Goal: Navigation & Orientation: Understand site structure

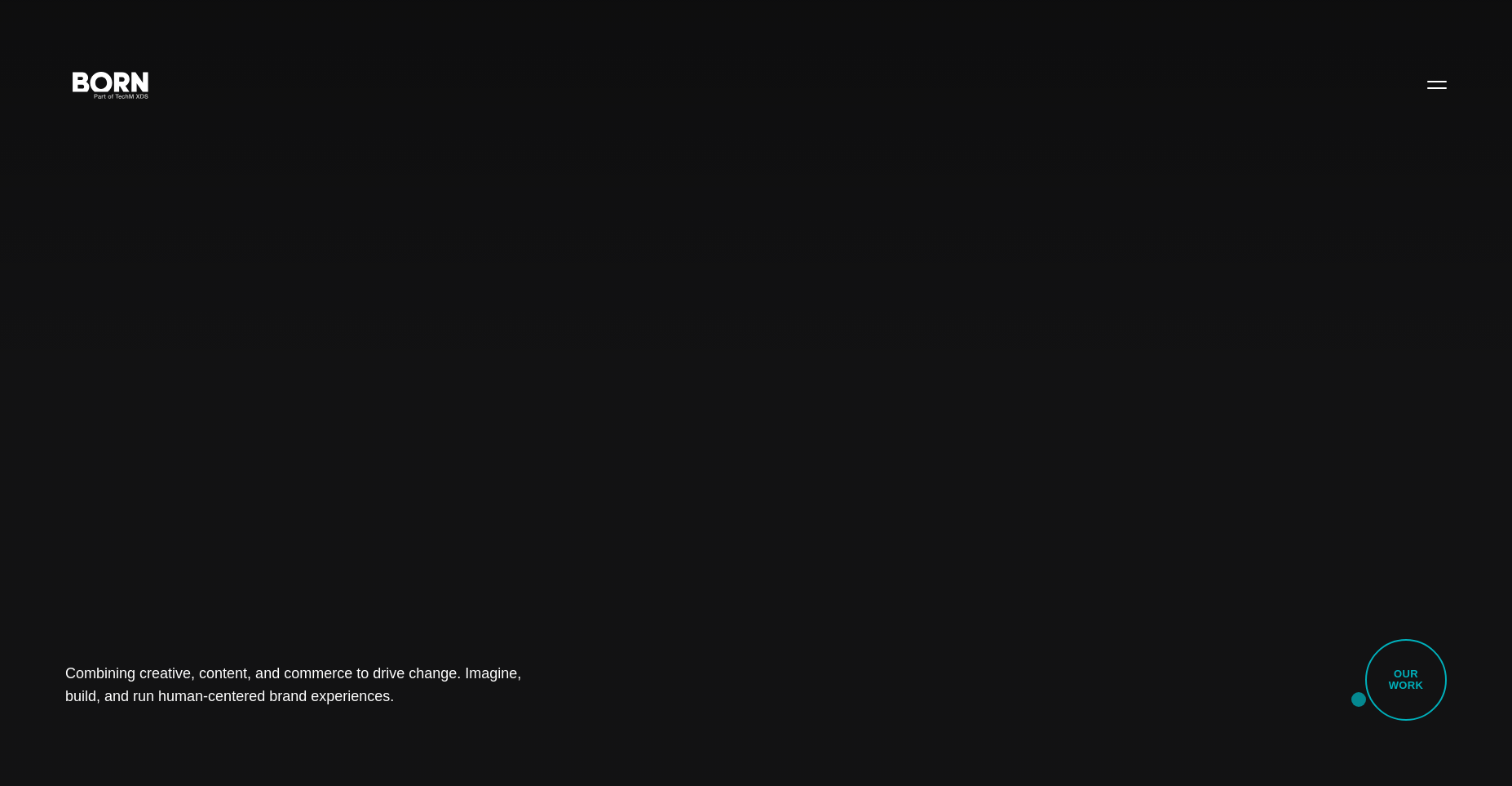
click at [1359, 699] on div "Combining creative, content, and commerce to drive change. Imagine, build, and …" at bounding box center [756, 393] width 1512 height 786
click at [1381, 691] on link "Our Work" at bounding box center [1406, 680] width 82 height 82
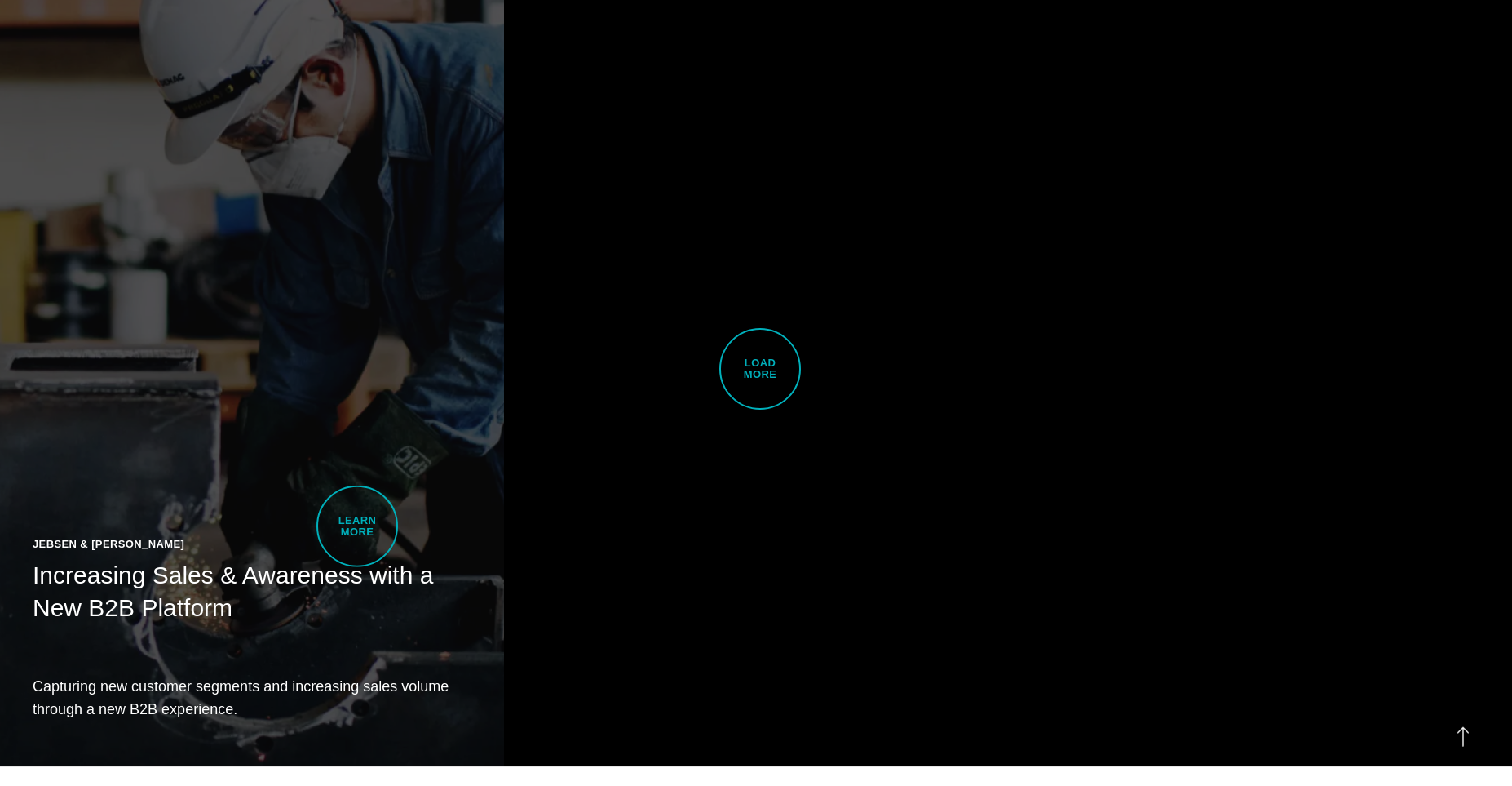
scroll to position [4955, 0]
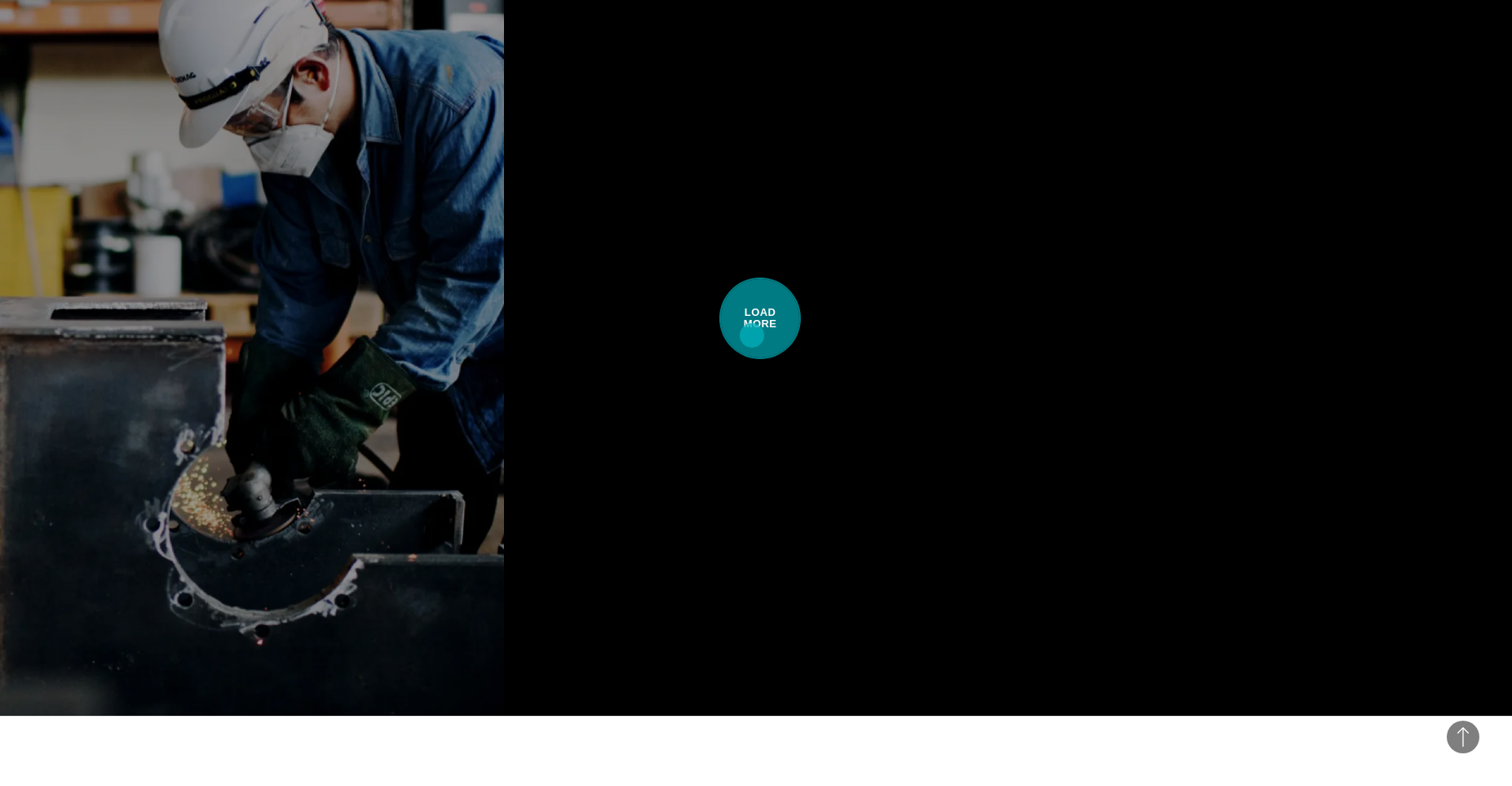
click at [752, 335] on span "Load More" at bounding box center [761, 318] width 82 height 82
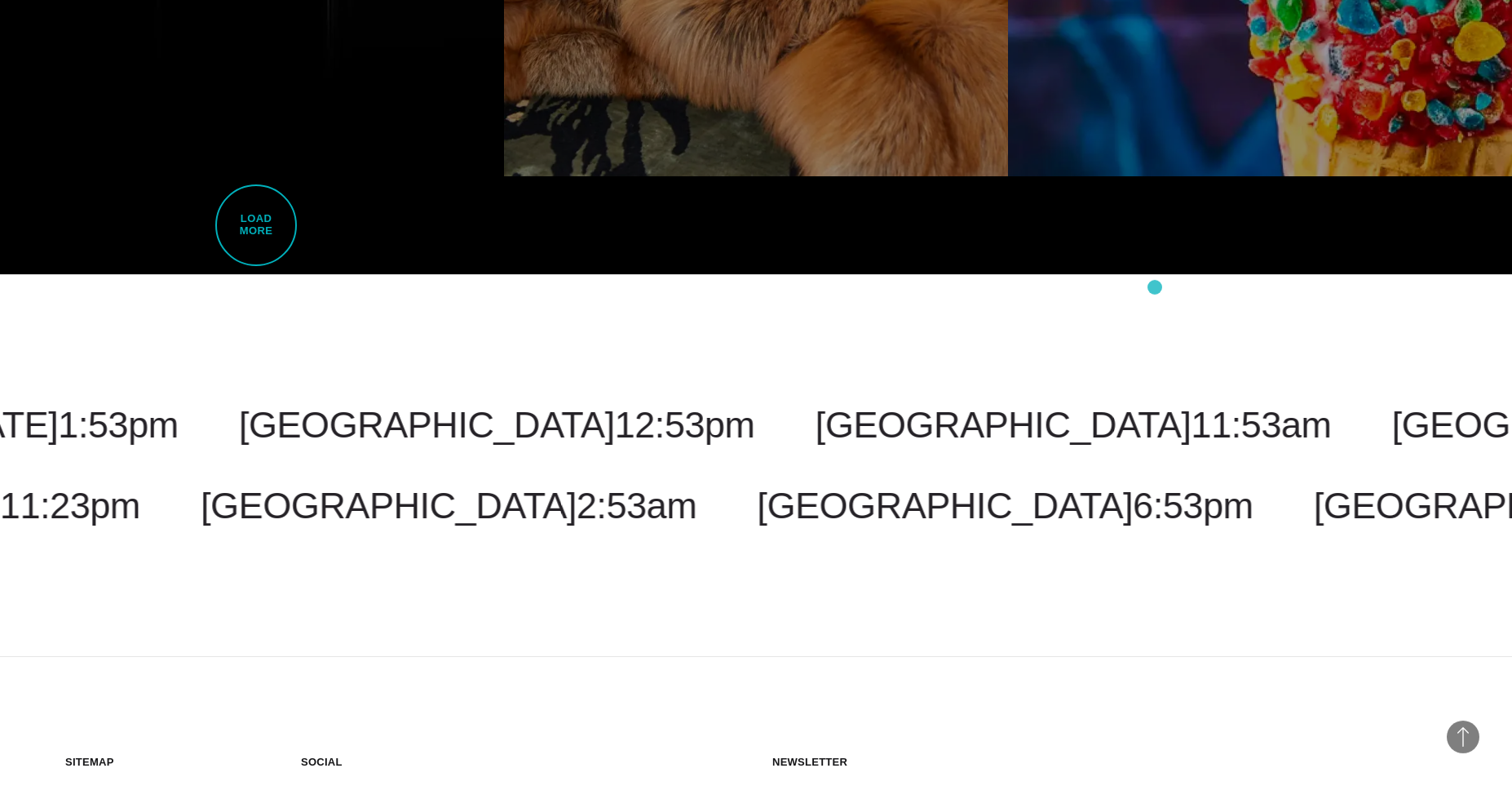
scroll to position [9432, 0]
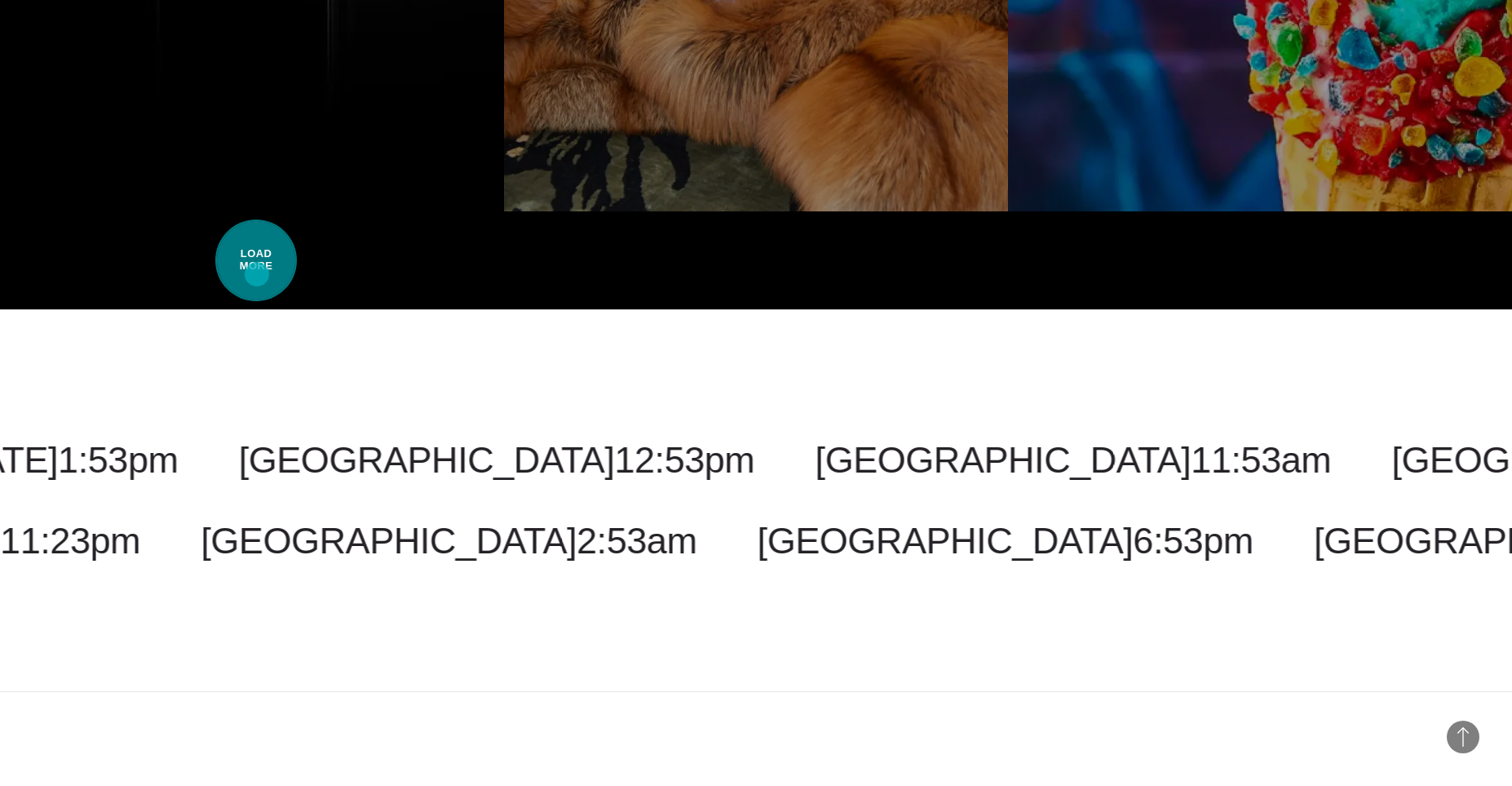
click at [257, 274] on span "Load More" at bounding box center [256, 260] width 82 height 82
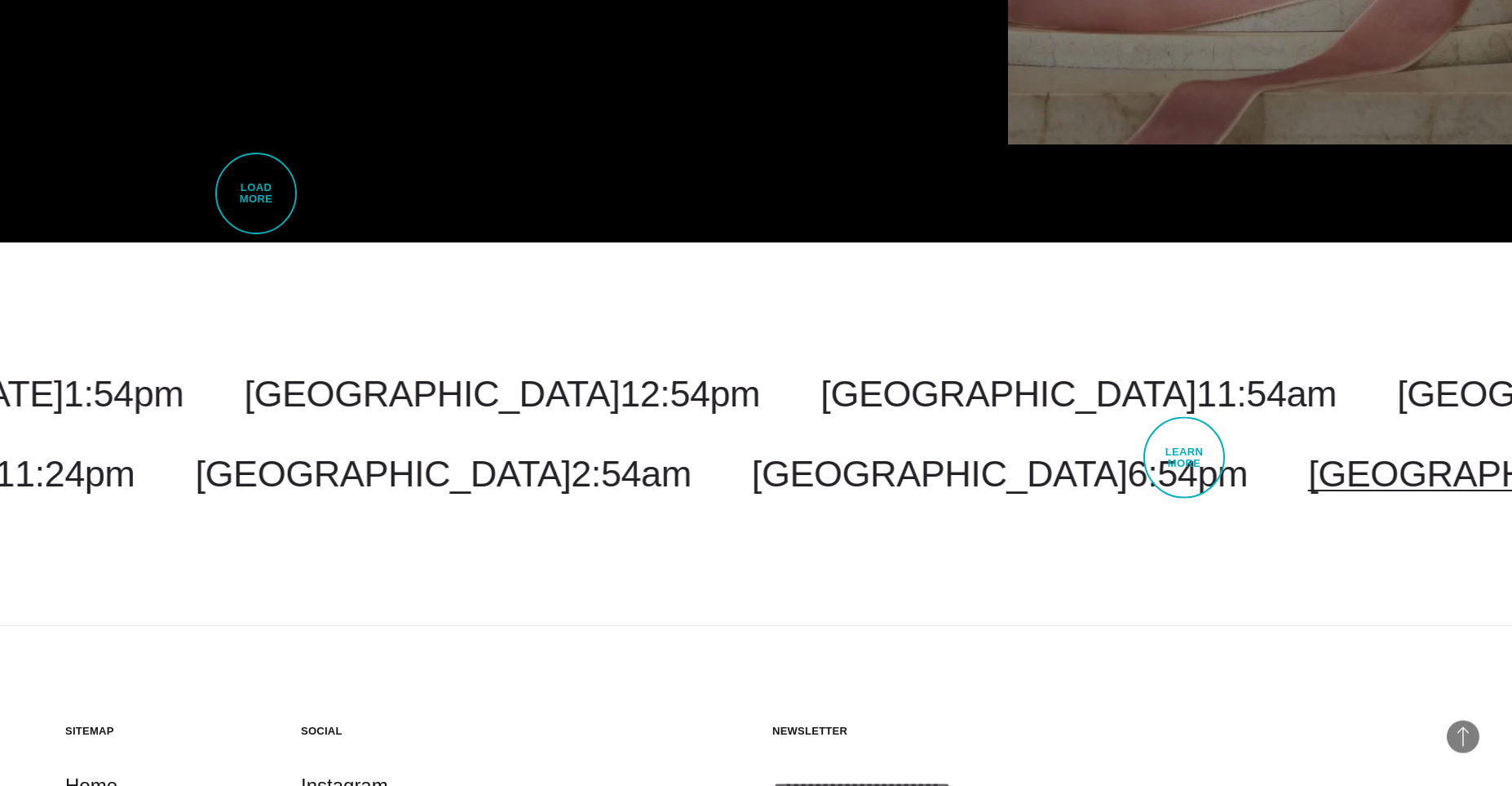
scroll to position [13486, 0]
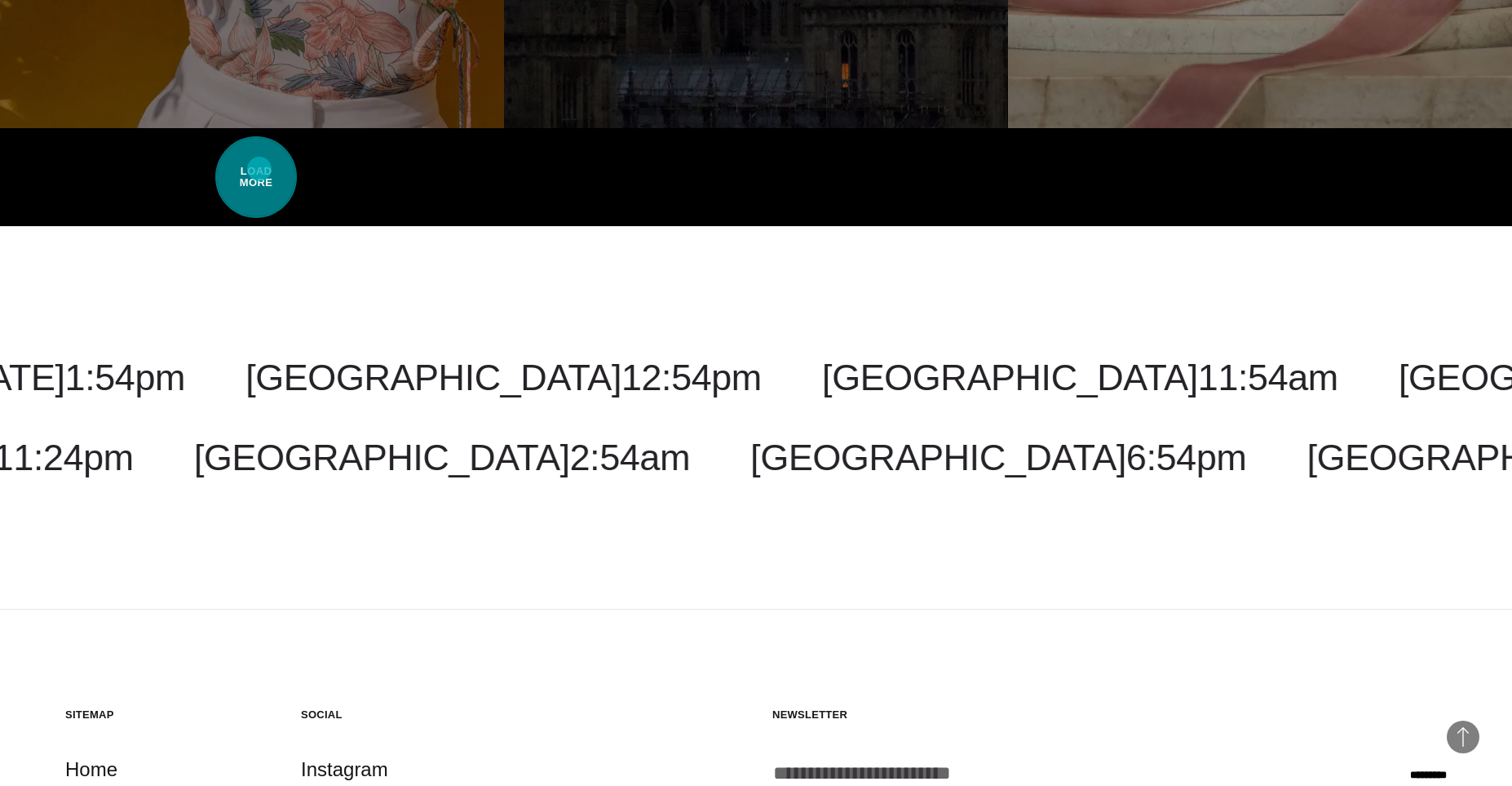
click at [259, 169] on span "Load More" at bounding box center [256, 178] width 82 height 82
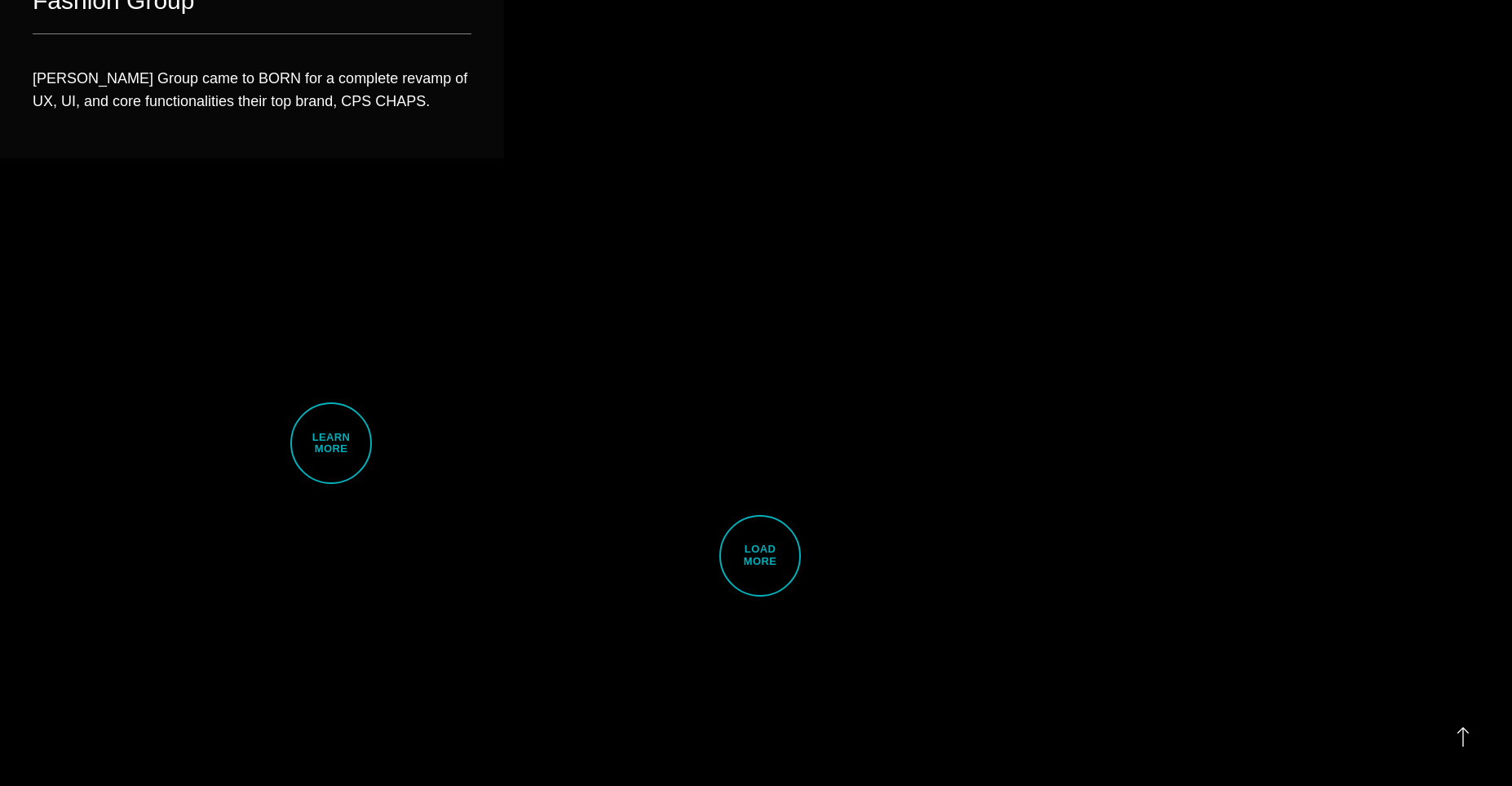
scroll to position [17540, 0]
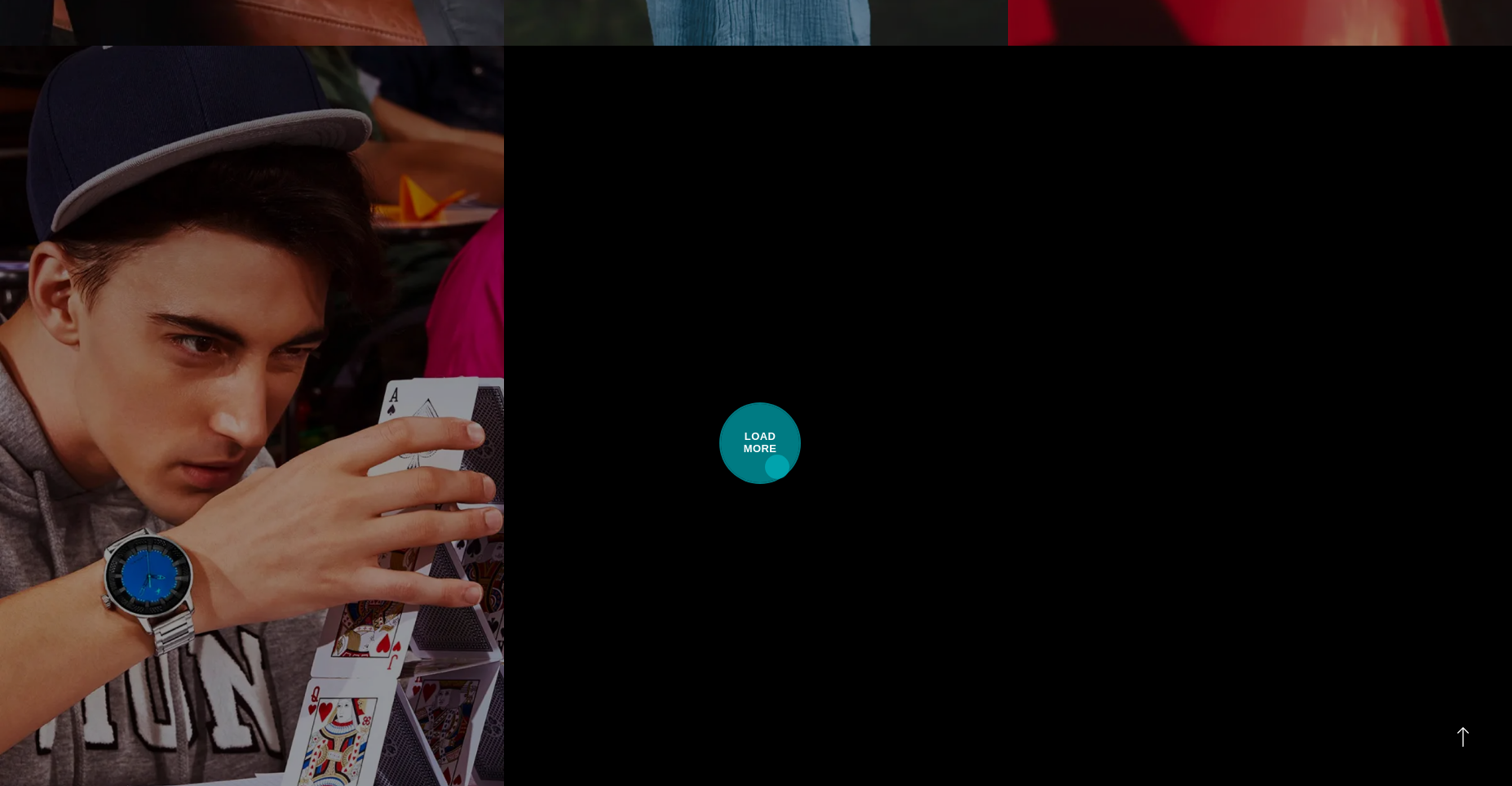
click at [777, 467] on span "Load More" at bounding box center [761, 443] width 82 height 82
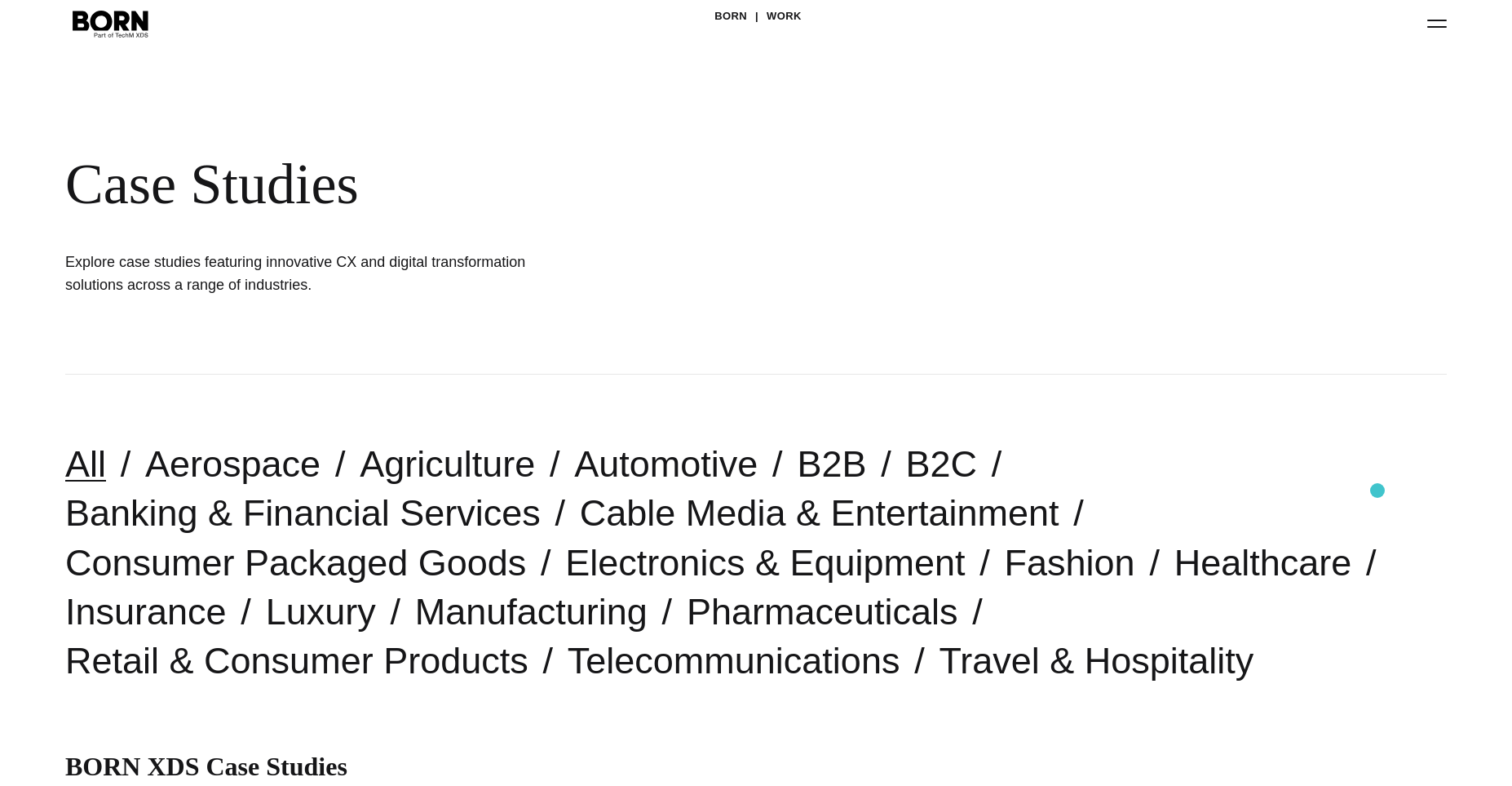
scroll to position [0, 0]
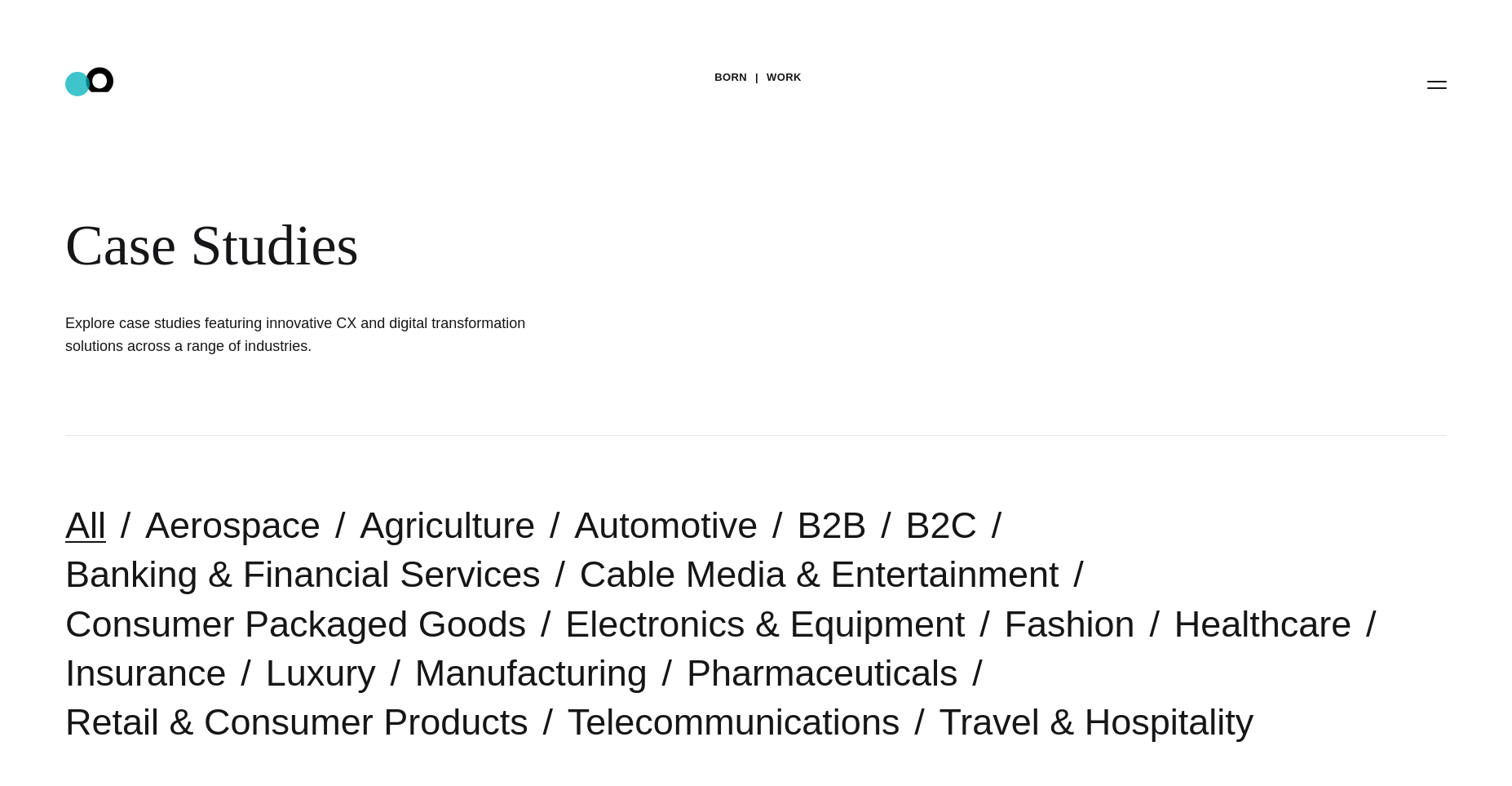
click at [77, 84] on icon ".st0{display:none;} .st1{display:inline;} .st2{font-family:'HelveticaNeue-Mediu…" at bounding box center [110, 83] width 104 height 43
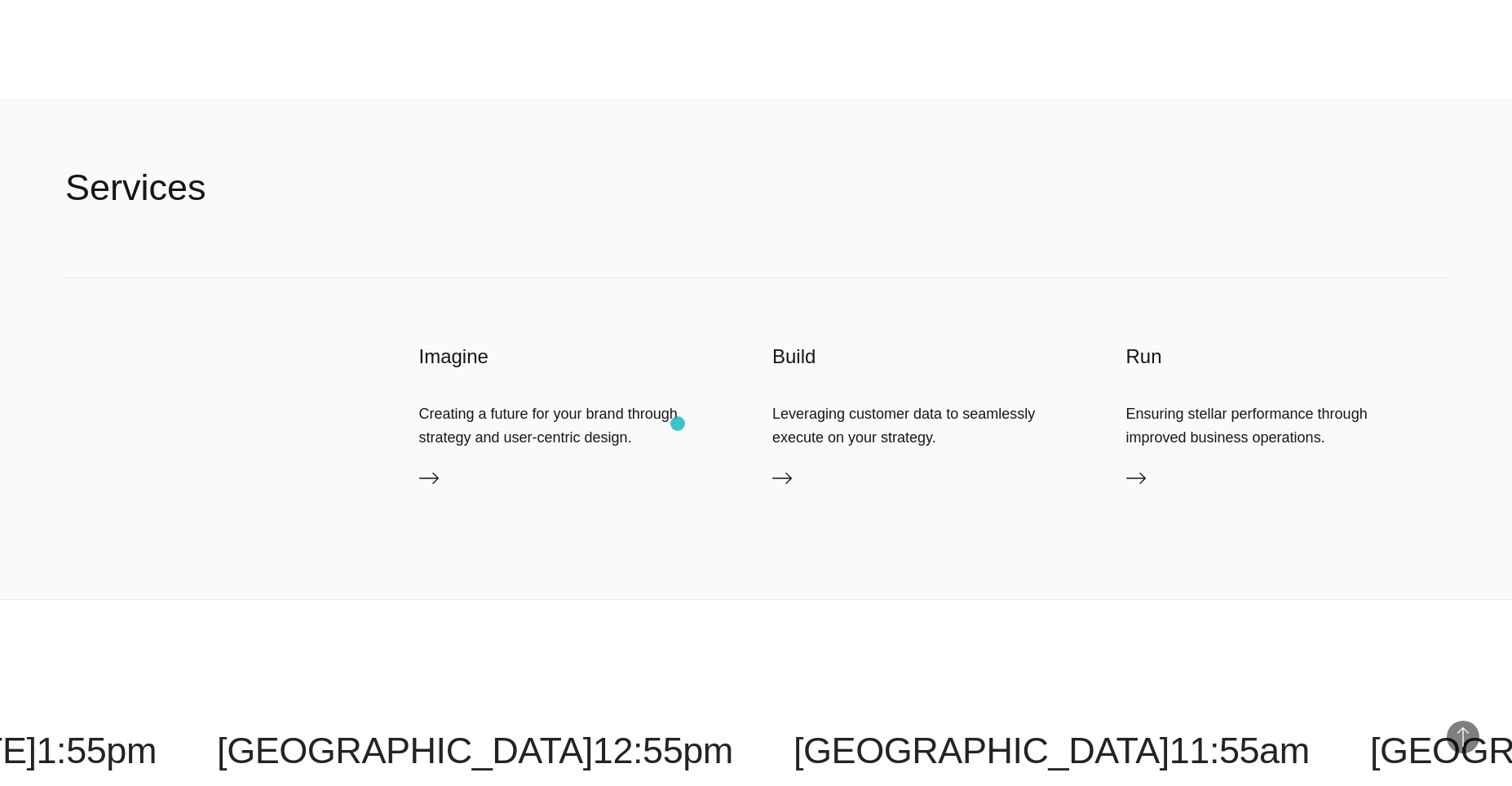
scroll to position [4730, 0]
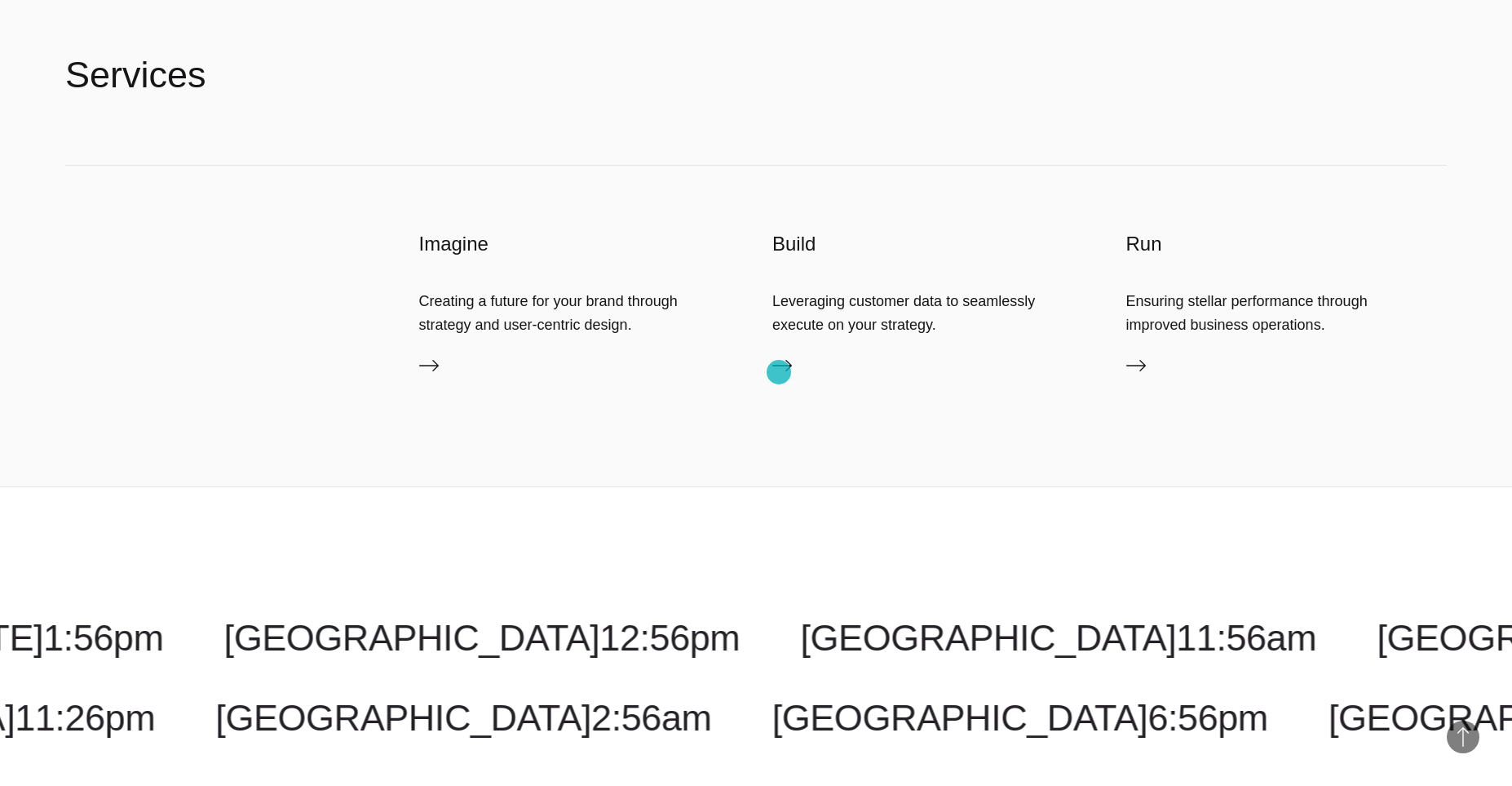
click at [779, 372] on icon at bounding box center [781, 365] width 19 height 19
